Goal: Transaction & Acquisition: Book appointment/travel/reservation

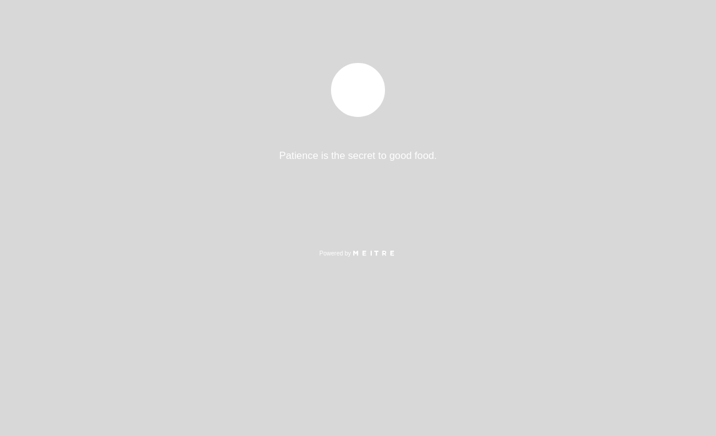
select select "es"
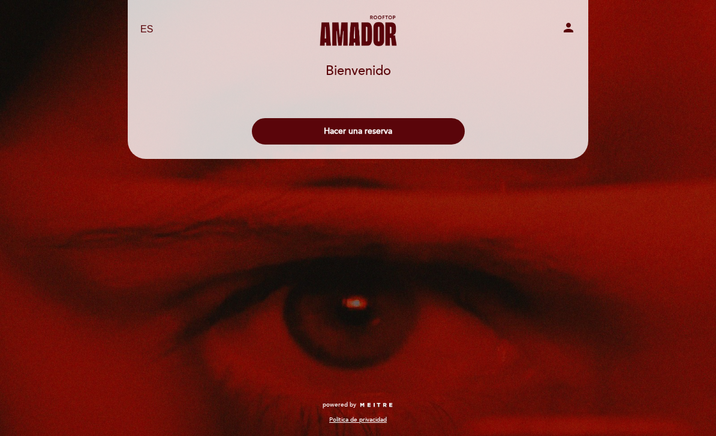
click at [422, 130] on button "Hacer una reserva" at bounding box center [358, 131] width 213 height 26
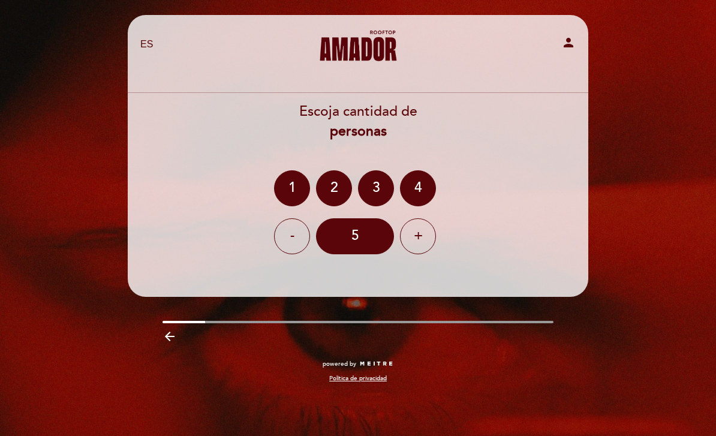
click at [336, 180] on div "2" at bounding box center [334, 188] width 36 height 36
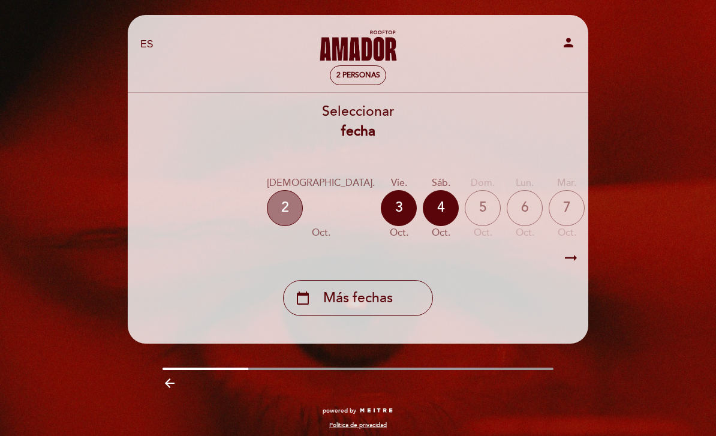
click at [284, 212] on div "2" at bounding box center [285, 208] width 36 height 36
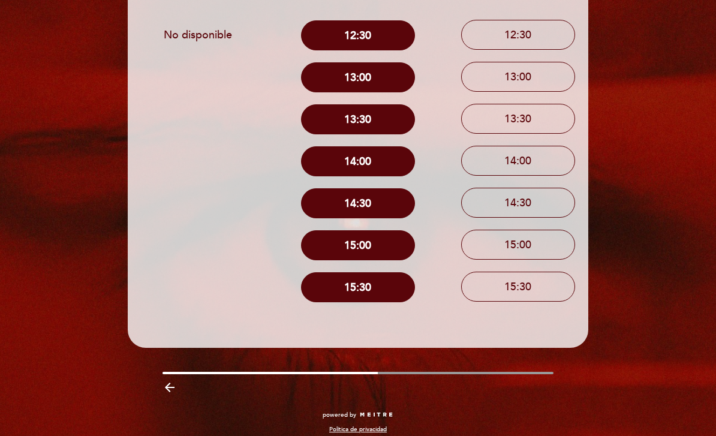
scroll to position [159, 0]
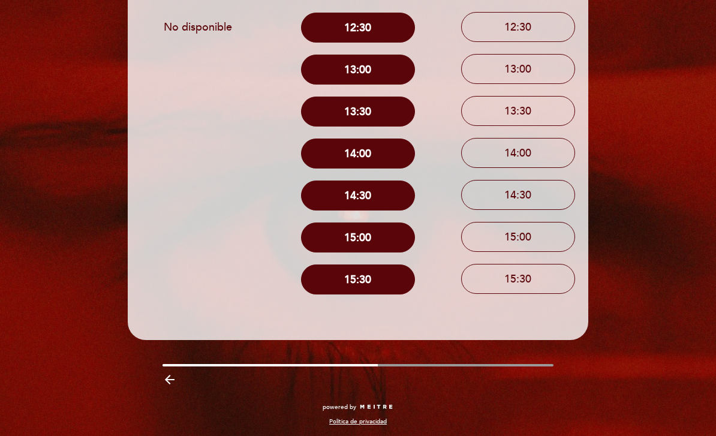
click at [167, 383] on icon "arrow_backward" at bounding box center [170, 380] width 14 height 14
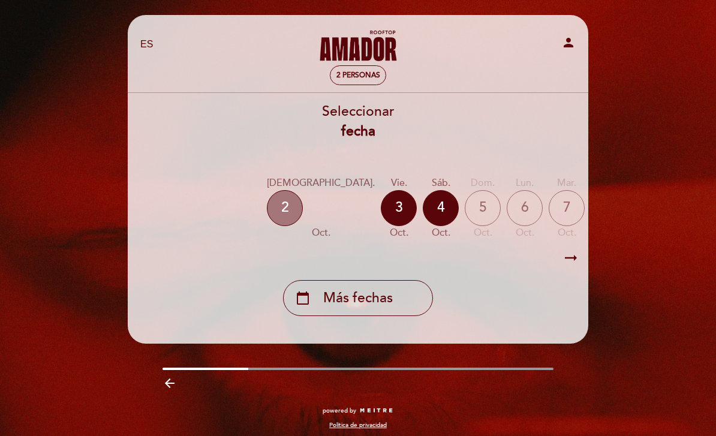
click at [286, 209] on div "2" at bounding box center [285, 208] width 36 height 36
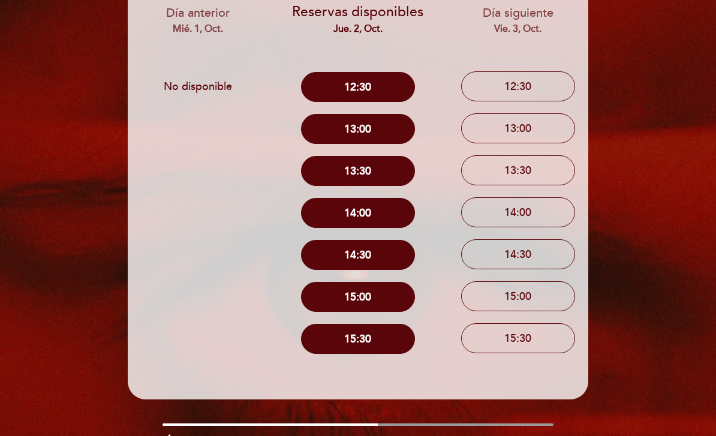
scroll to position [99, 0]
click at [490, 419] on div "EN ES PT [PERSON_NAME] Rooftop person 2 personas jue. 2, oct. [GEOGRAPHIC_DATA]…" at bounding box center [358, 207] width 479 height 582
click at [463, 429] on div "arrow_backward" at bounding box center [358, 439] width 479 height 25
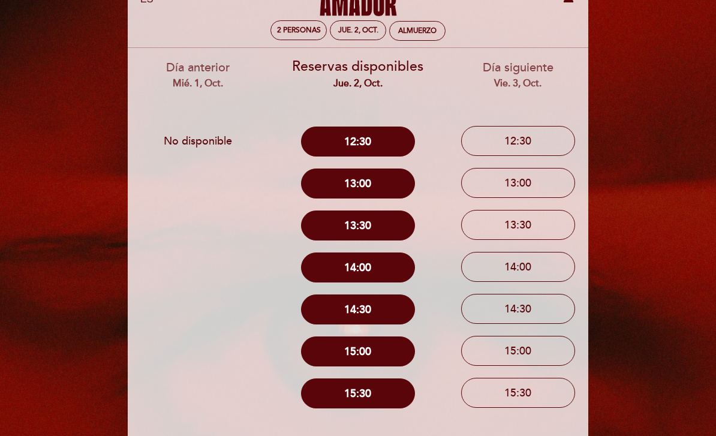
scroll to position [44, 0]
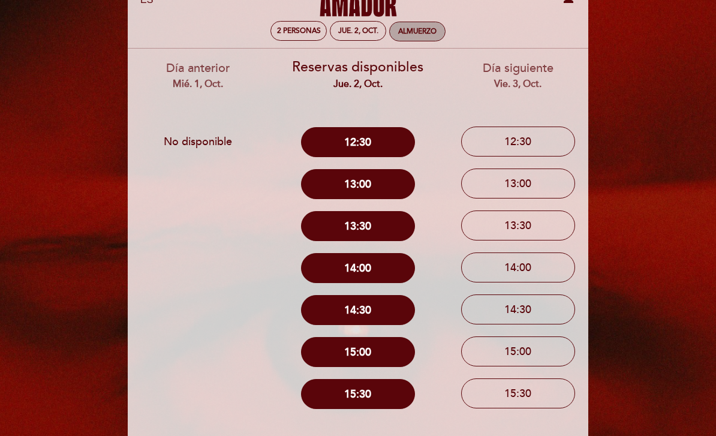
click at [419, 34] on div "Almuerzo" at bounding box center [417, 31] width 38 height 9
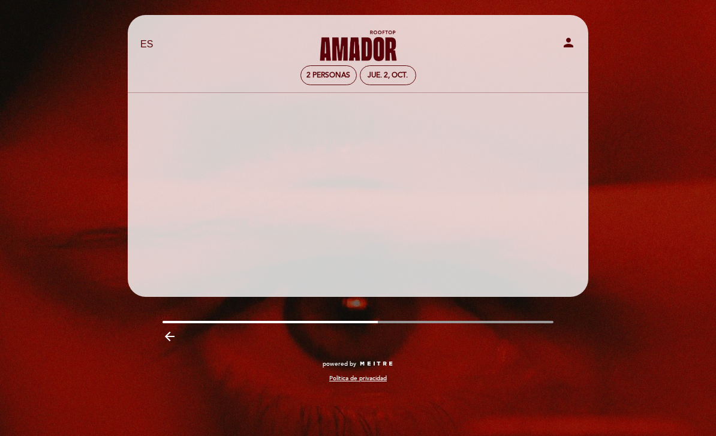
scroll to position [0, 0]
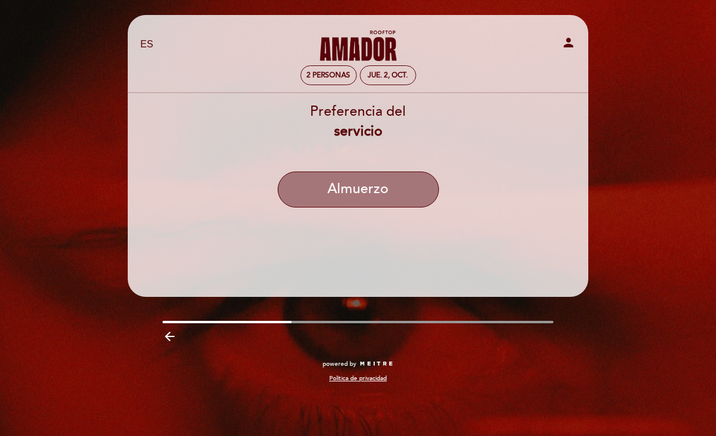
click at [344, 200] on button "Almuerzo" at bounding box center [358, 190] width 161 height 36
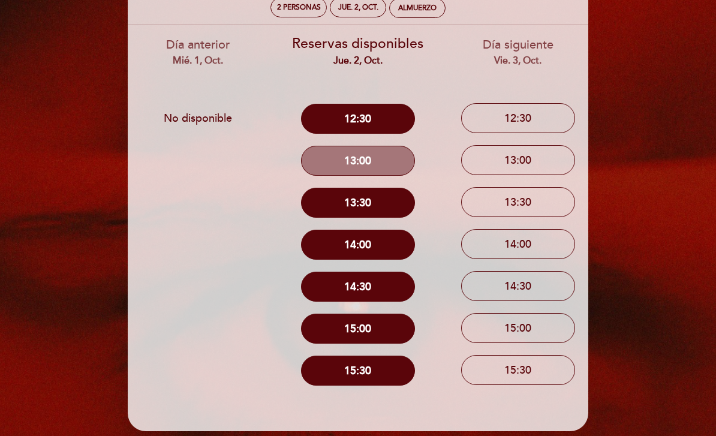
scroll to position [88, 0]
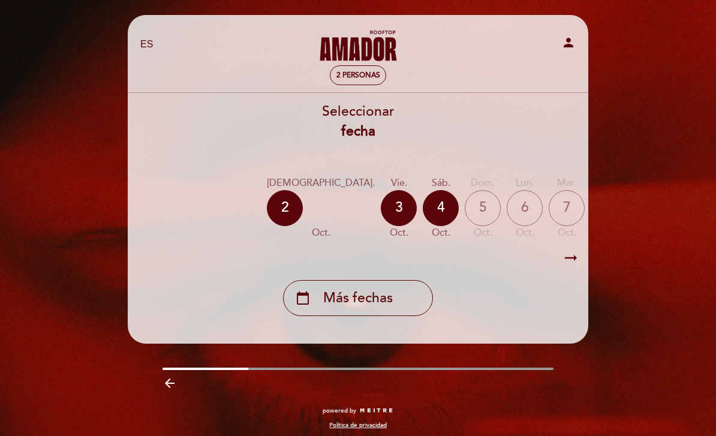
click at [173, 379] on icon "arrow_backward" at bounding box center [170, 383] width 14 height 14
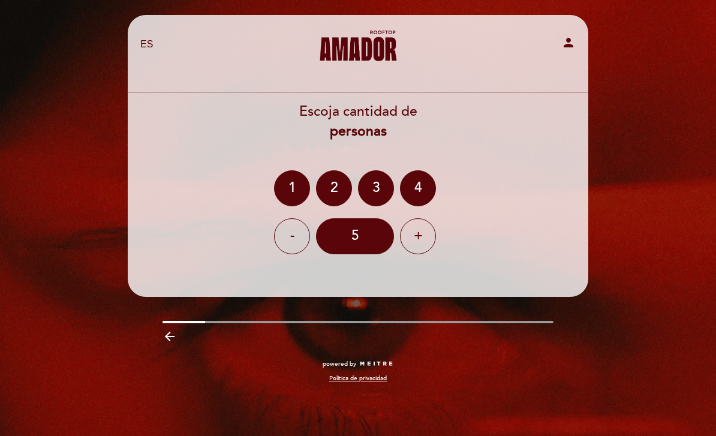
click at [177, 329] on icon "arrow_backward" at bounding box center [170, 336] width 14 height 14
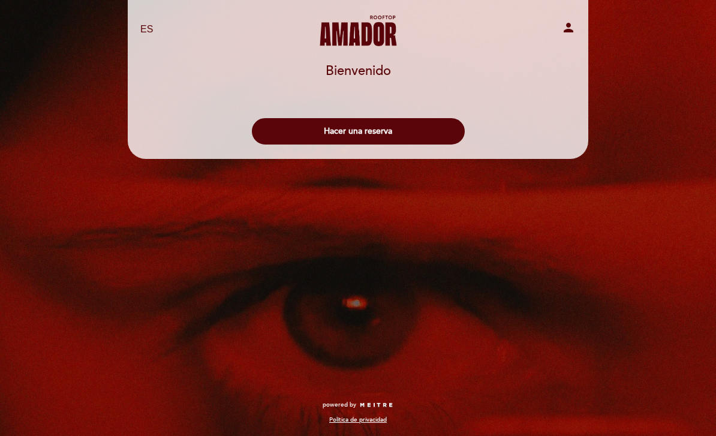
click at [418, 140] on button "Hacer una reserva" at bounding box center [358, 131] width 213 height 26
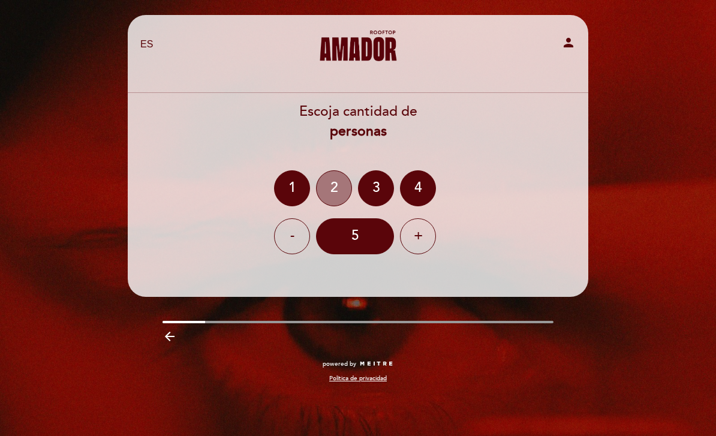
click at [338, 187] on div "2" at bounding box center [334, 188] width 36 height 36
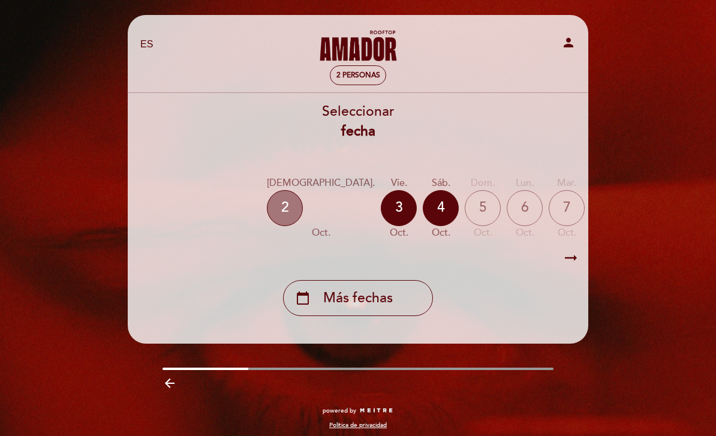
click at [289, 211] on div "2" at bounding box center [285, 208] width 36 height 36
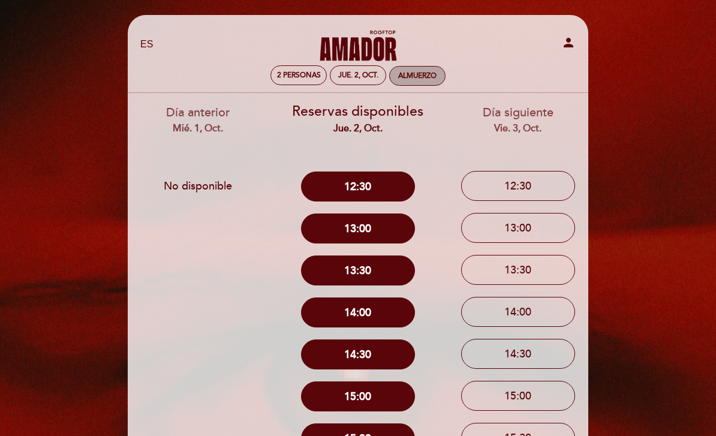
click at [412, 78] on div "Almuerzo" at bounding box center [417, 75] width 38 height 9
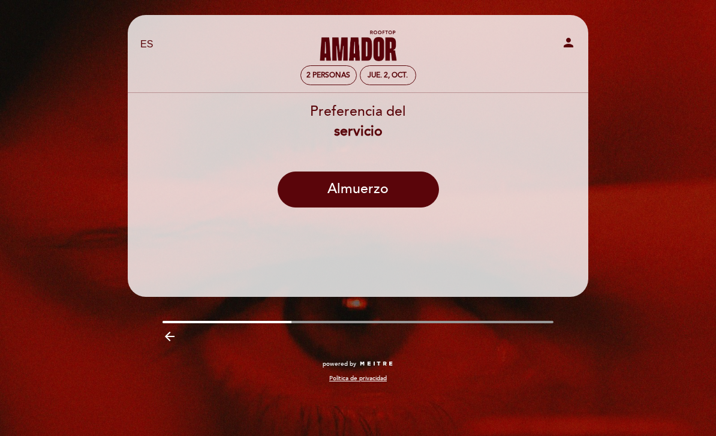
click at [380, 196] on button "Almuerzo" at bounding box center [358, 190] width 161 height 36
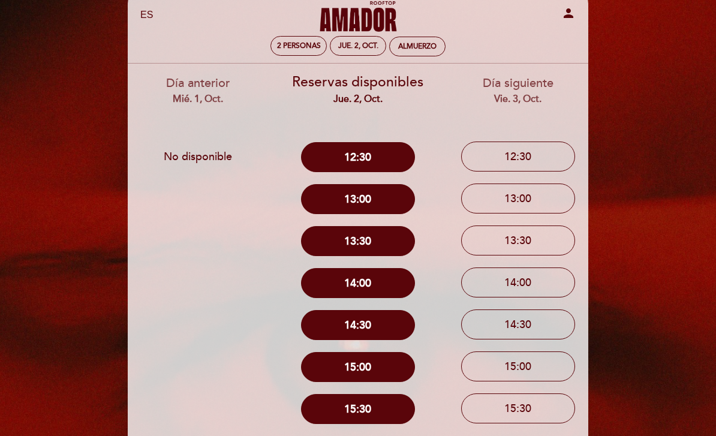
scroll to position [34, 0]
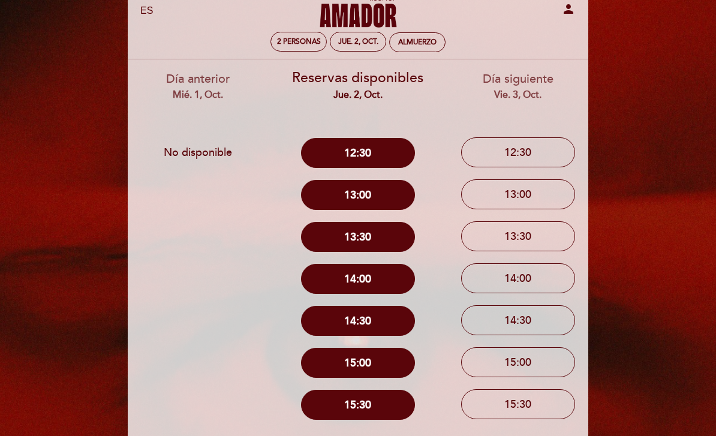
click at [559, 14] on div "person" at bounding box center [509, 11] width 151 height 19
click at [556, 17] on div "person" at bounding box center [509, 11] width 151 height 19
click at [568, 7] on icon "person" at bounding box center [569, 9] width 14 height 14
